Goal: Transaction & Acquisition: Purchase product/service

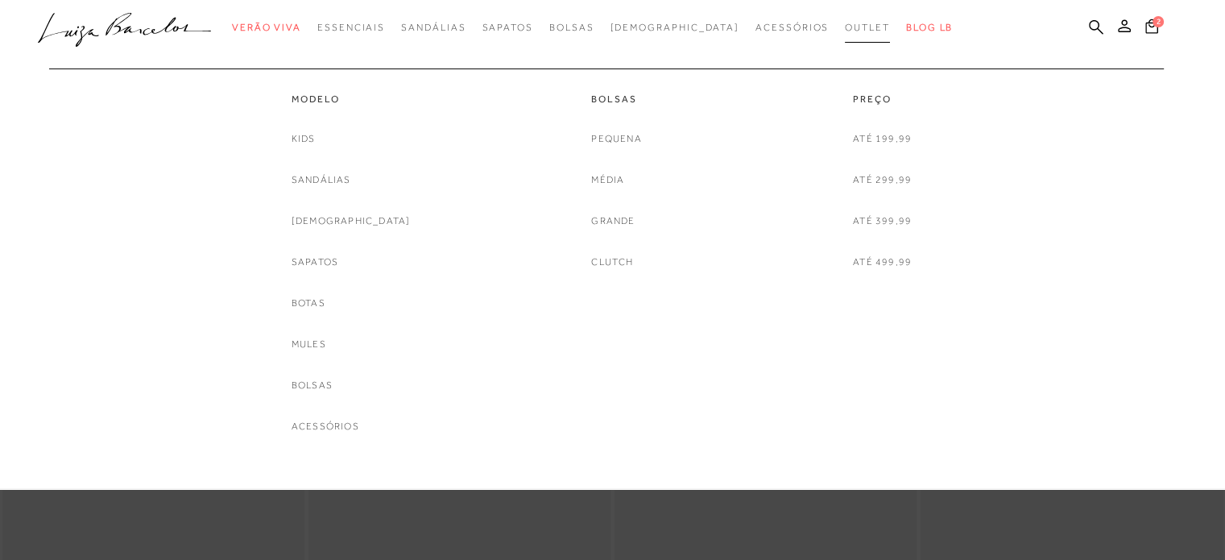
click at [845, 15] on link "Outlet" at bounding box center [867, 28] width 45 height 30
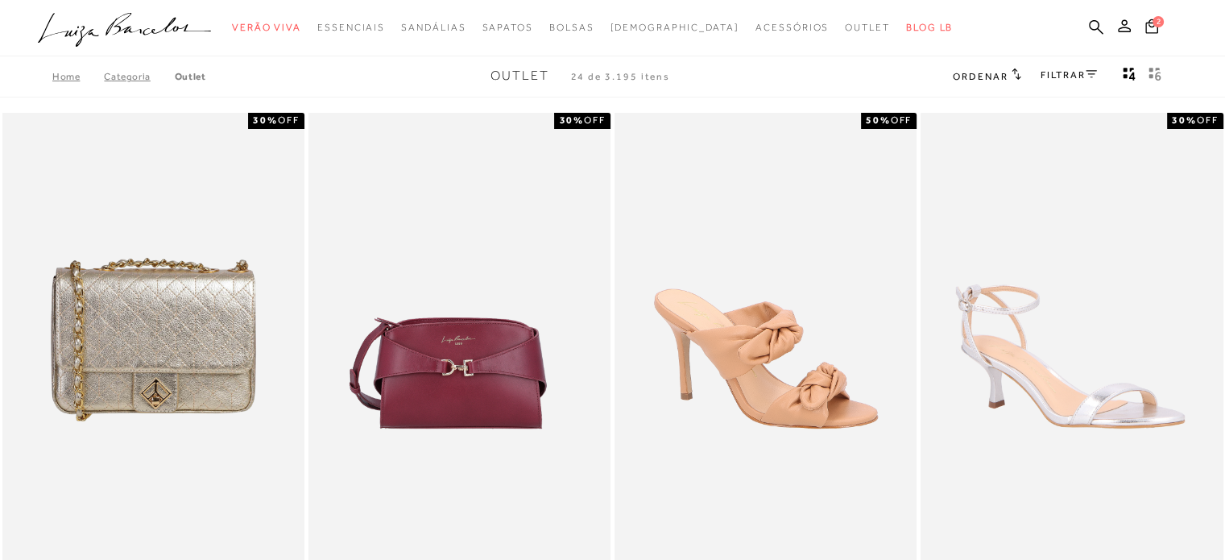
click at [1047, 66] on div "FILTRAR" at bounding box center [1069, 76] width 56 height 21
click at [1059, 79] on link "FILTRAR" at bounding box center [1069, 74] width 56 height 11
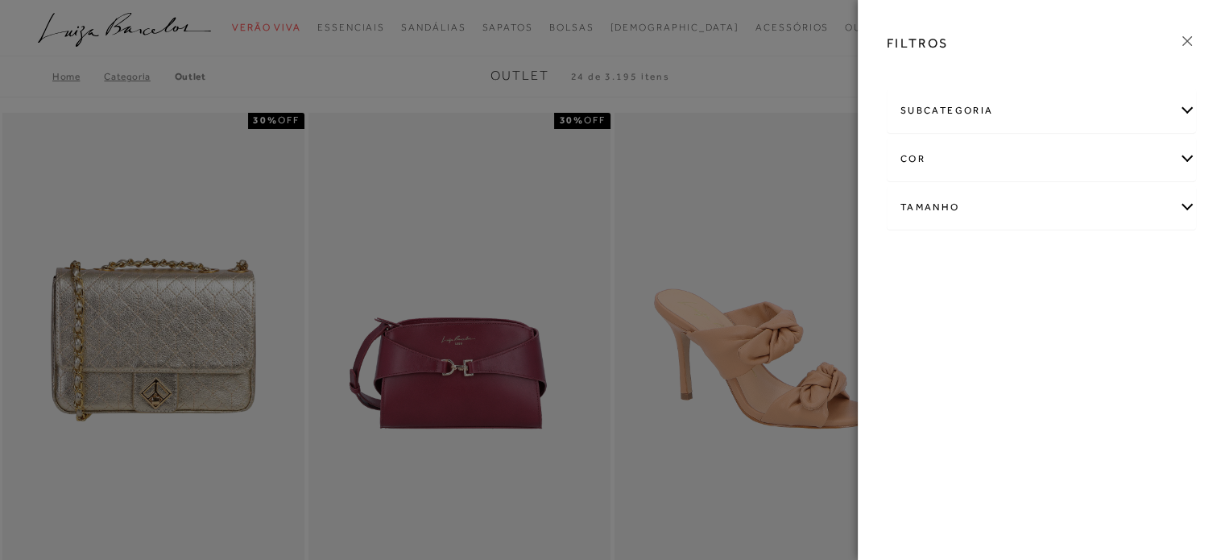
click at [989, 225] on div "Tamanho" at bounding box center [1042, 207] width 308 height 43
click at [928, 329] on link "Ver mais..." at bounding box center [931, 329] width 44 height 12
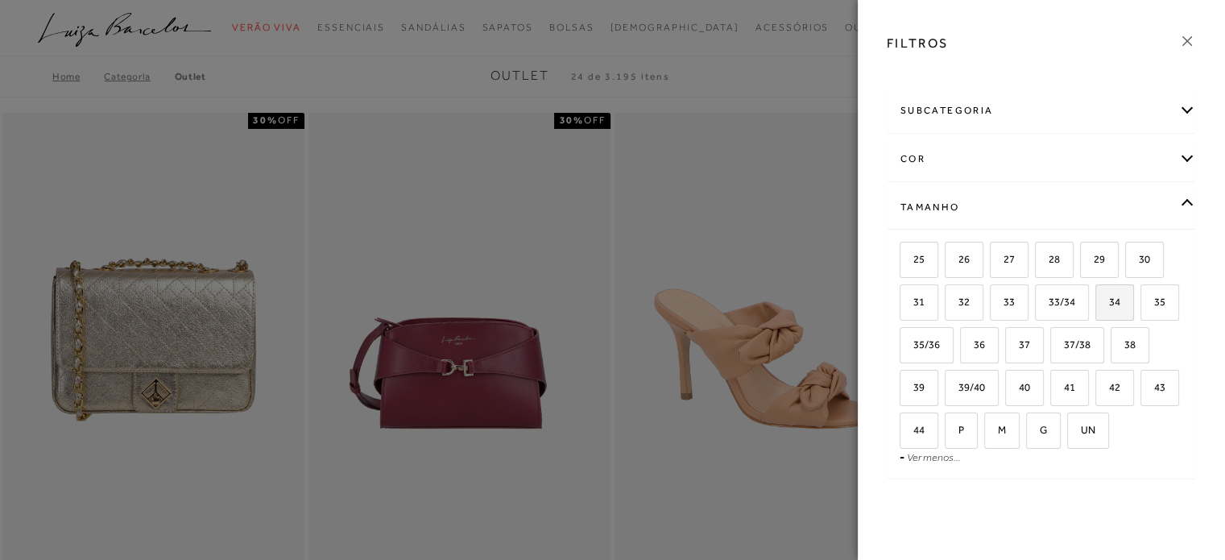
click at [1119, 305] on label "34" at bounding box center [1115, 302] width 37 height 35
click at [1109, 305] on input "34" at bounding box center [1101, 305] width 16 height 16
checkbox input "true"
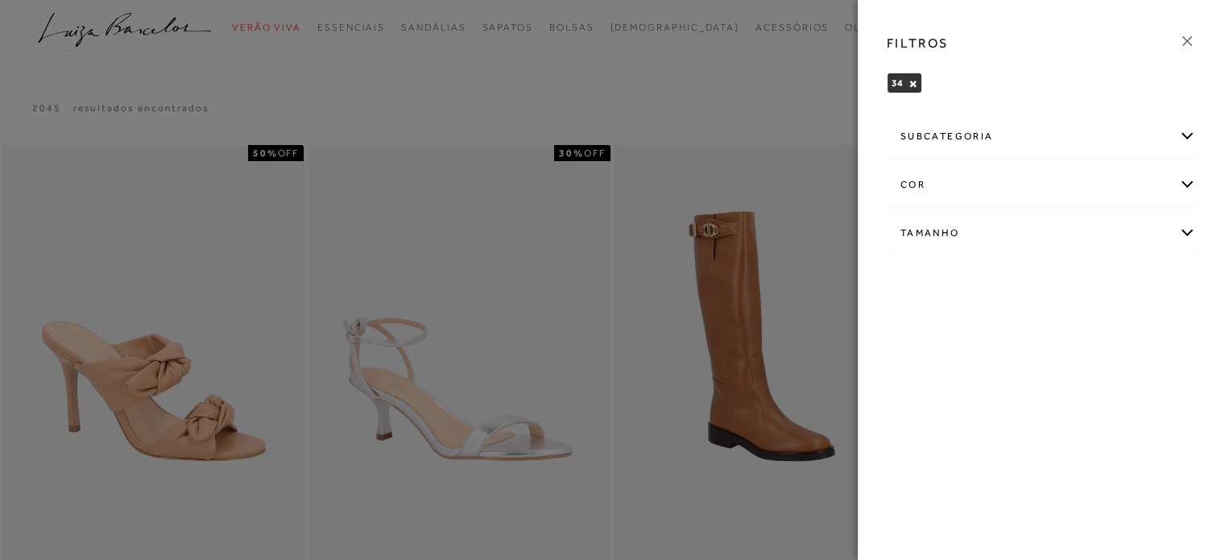
click at [474, 75] on div at bounding box center [612, 280] width 1225 height 560
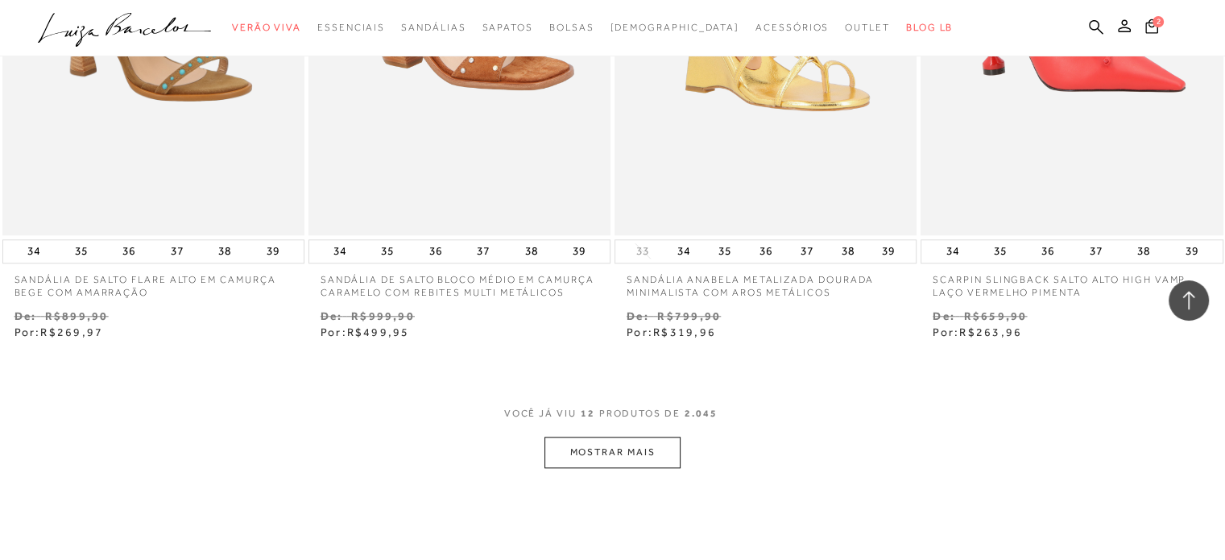
scroll to position [1692, 0]
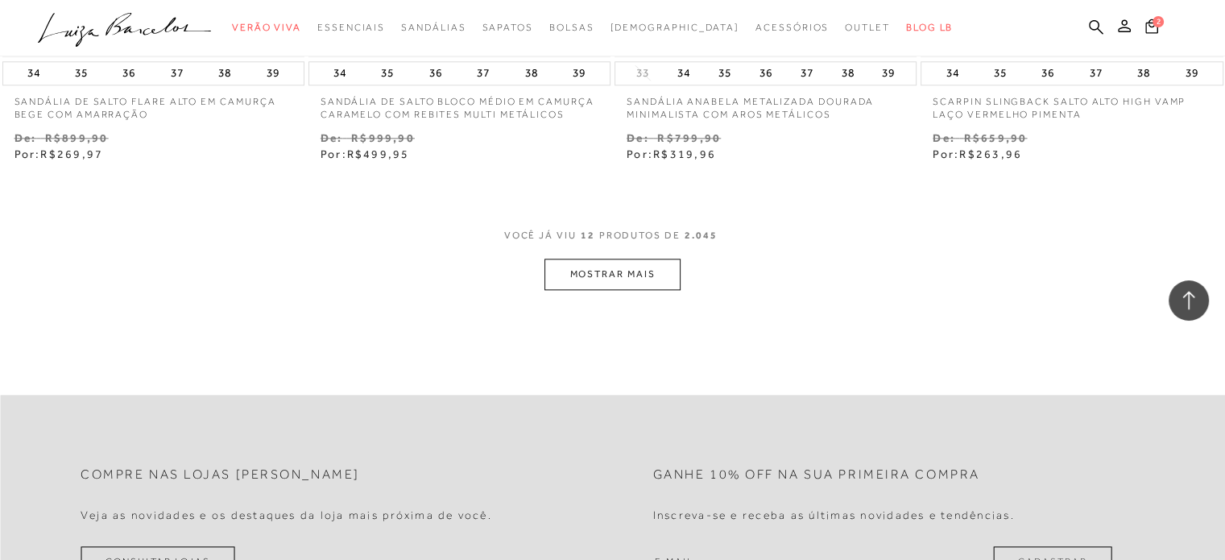
click at [667, 282] on button "MOSTRAR MAIS" at bounding box center [612, 274] width 135 height 31
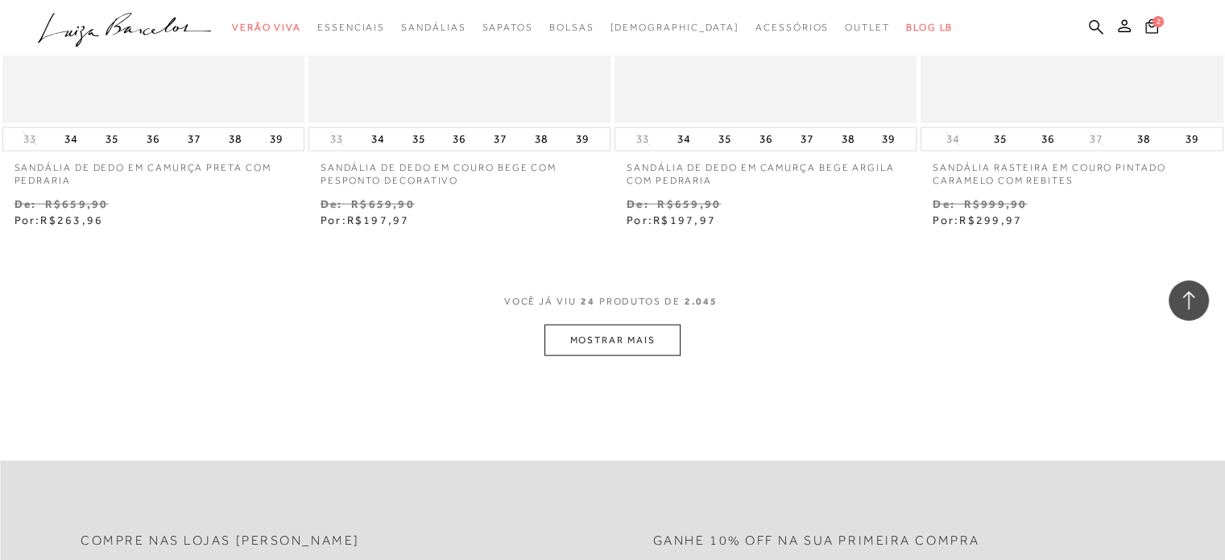
scroll to position [3384, 0]
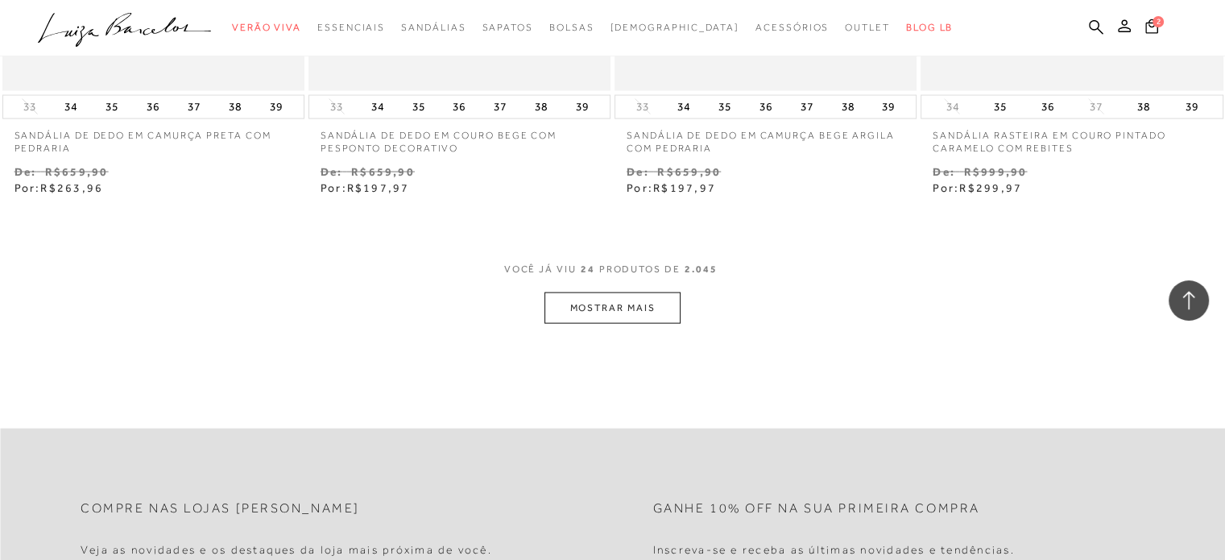
click at [603, 307] on button "MOSTRAR MAIS" at bounding box center [612, 307] width 135 height 31
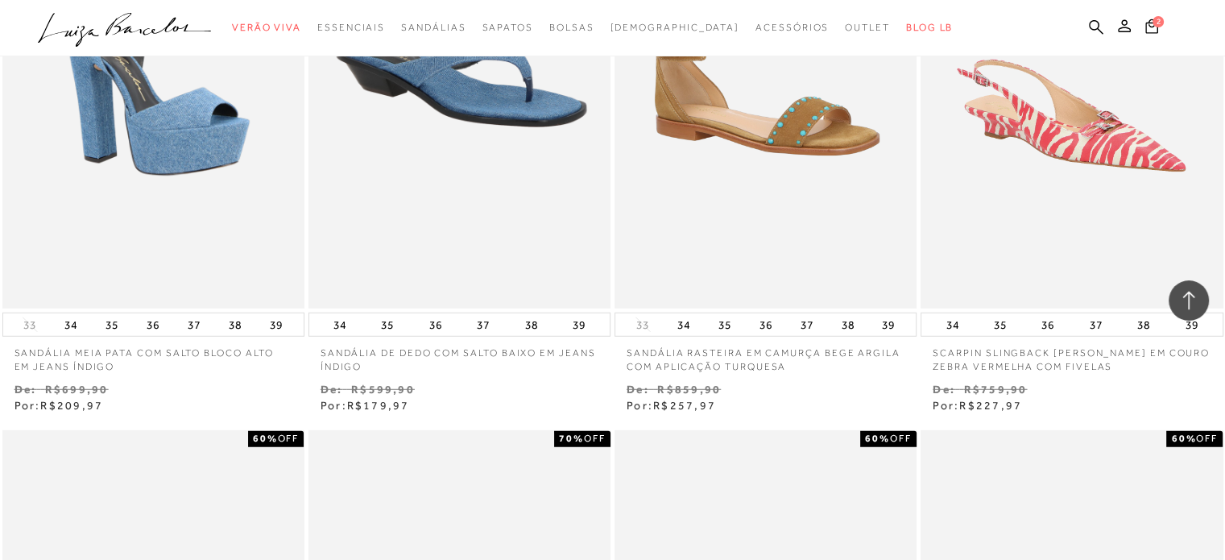
scroll to position [4351, 0]
